Goal: Information Seeking & Learning: Learn about a topic

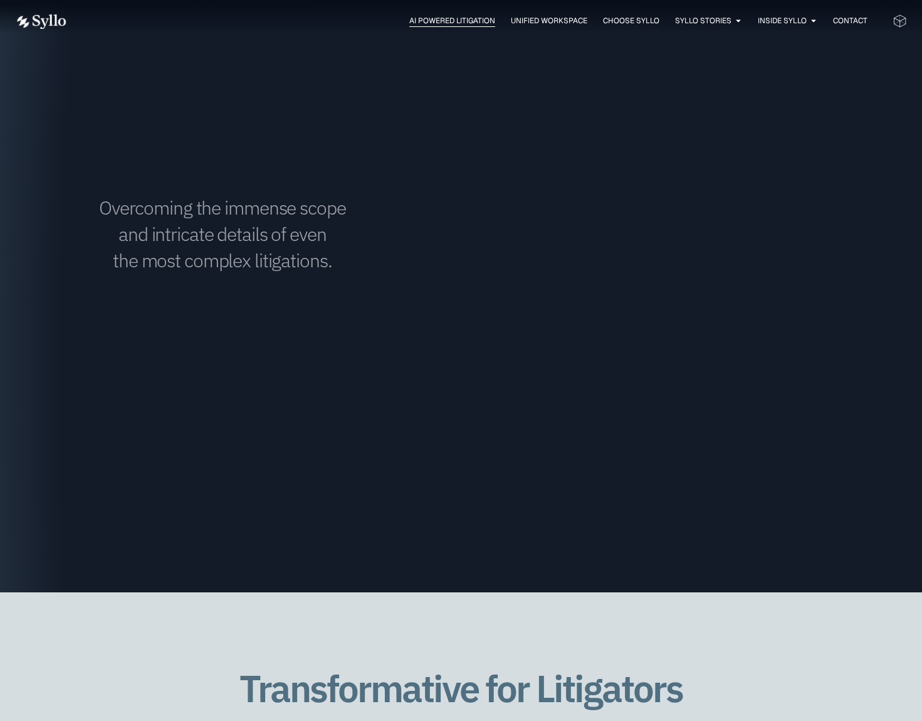
scroll to position [1941, 0]
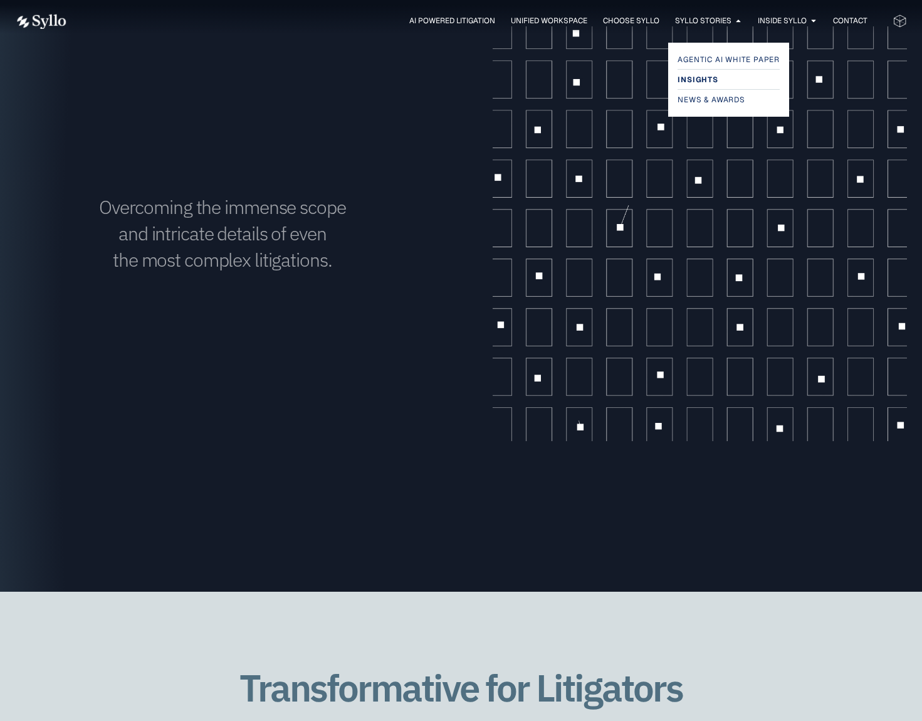
click at [704, 76] on span "Insights" at bounding box center [698, 79] width 40 height 15
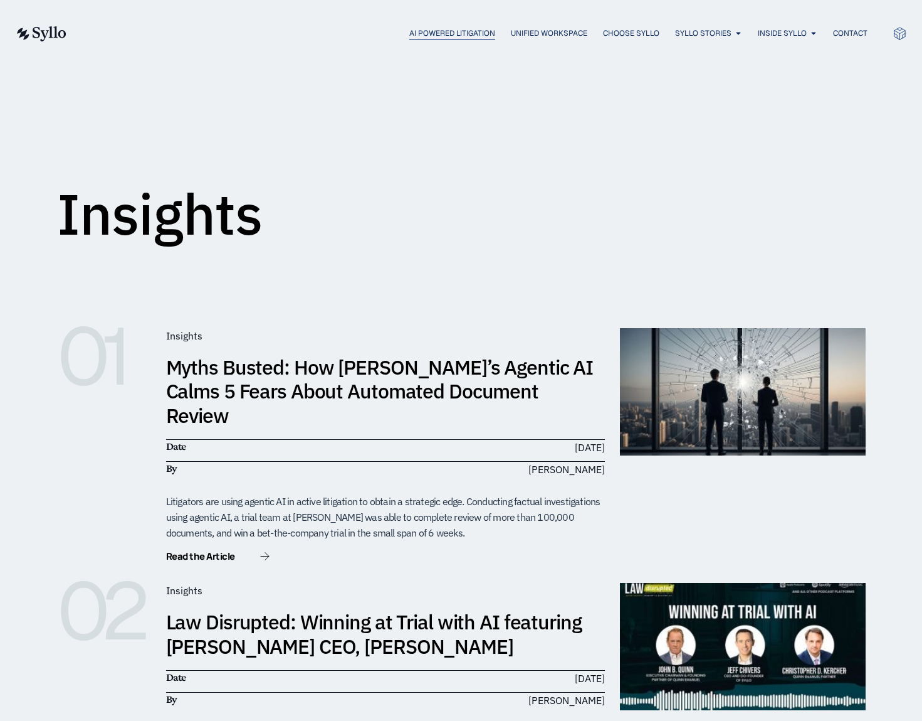
click at [478, 34] on span "AI Powered Litigation" at bounding box center [453, 33] width 86 height 11
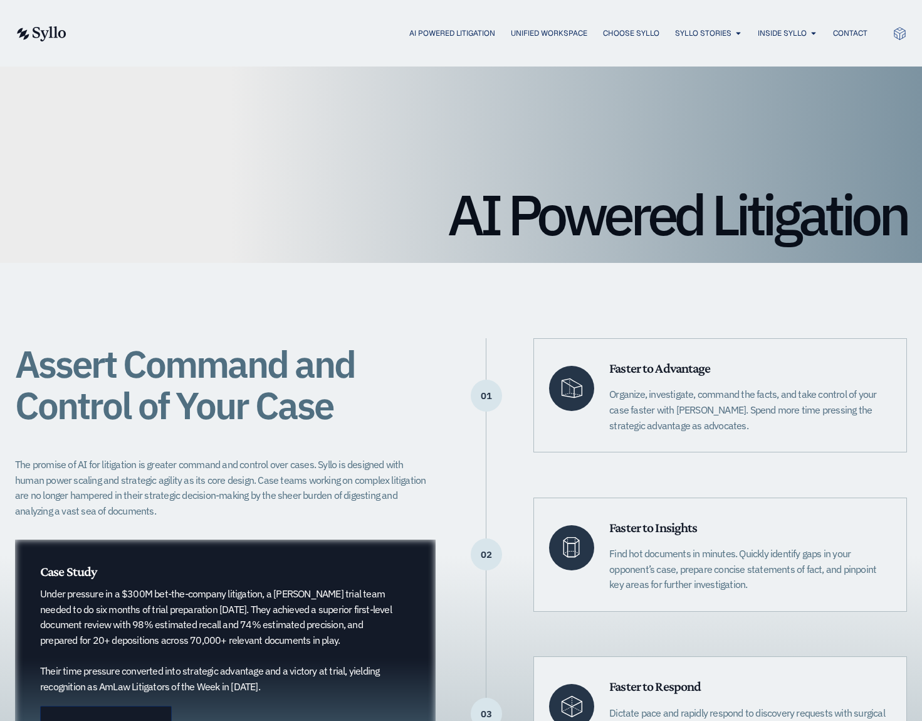
click at [58, 34] on img at bounding box center [40, 33] width 51 height 15
